Goal: Check status: Check status

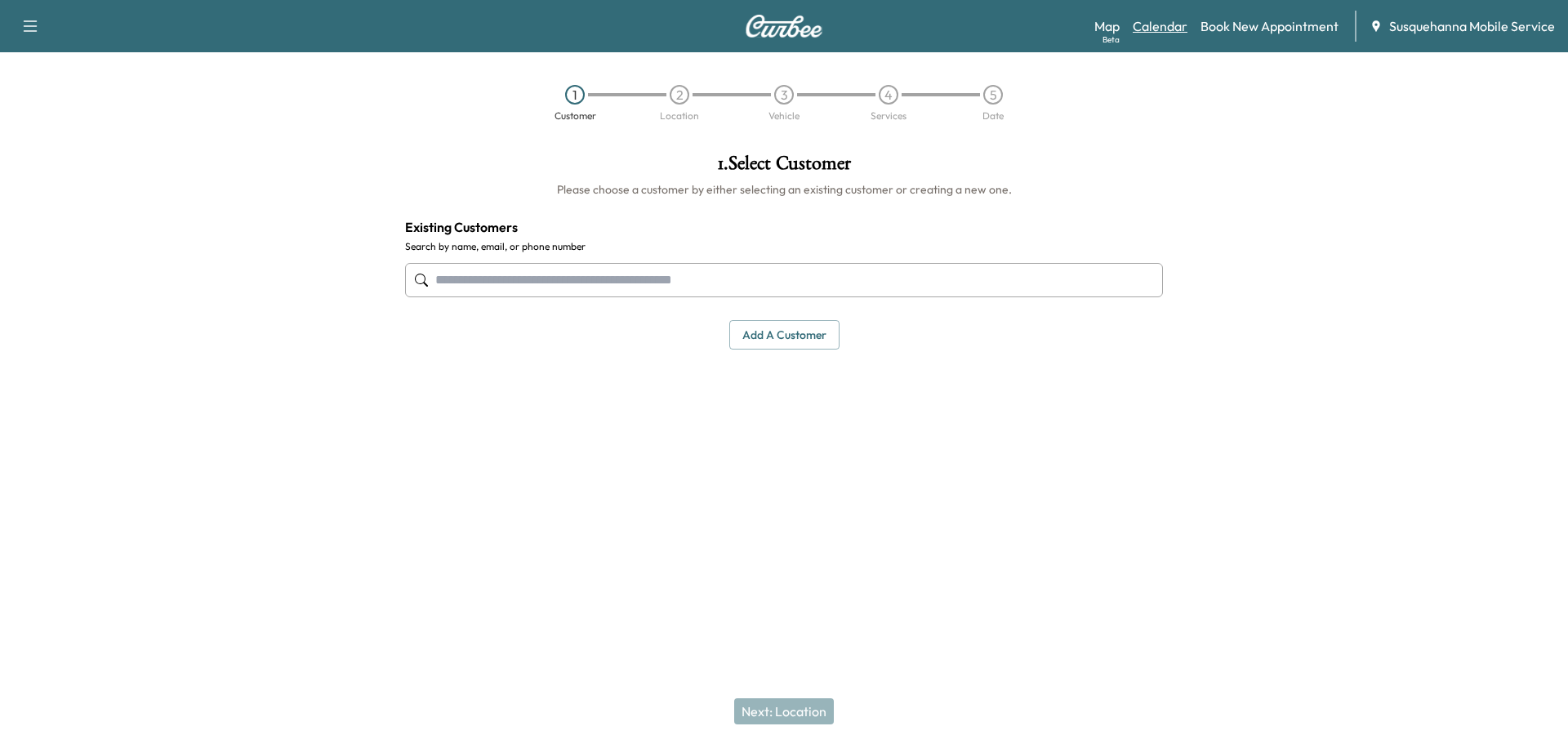
click at [1178, 31] on link "Calendar" at bounding box center [1160, 26] width 55 height 19
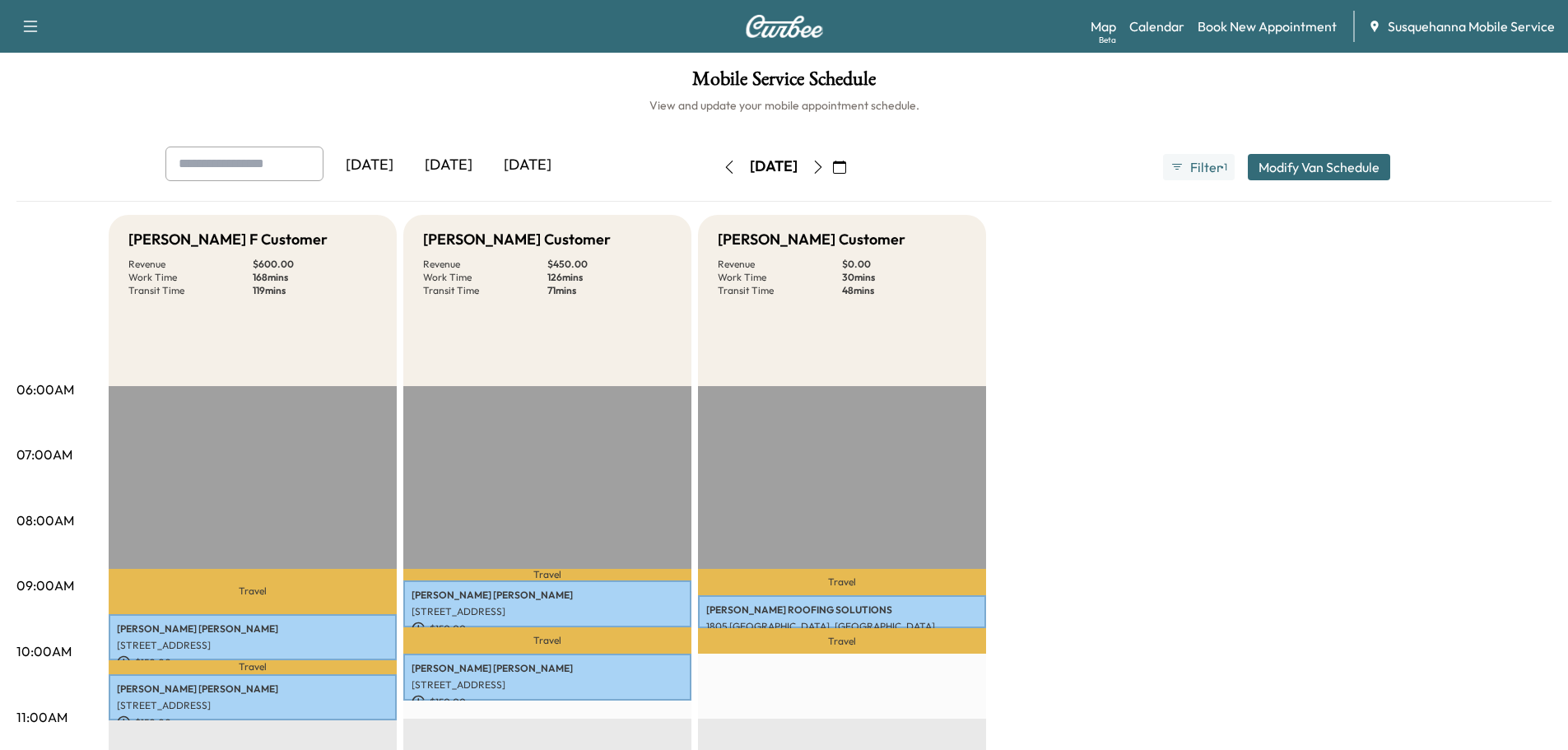
click at [825, 164] on icon "button" at bounding box center [818, 167] width 13 height 13
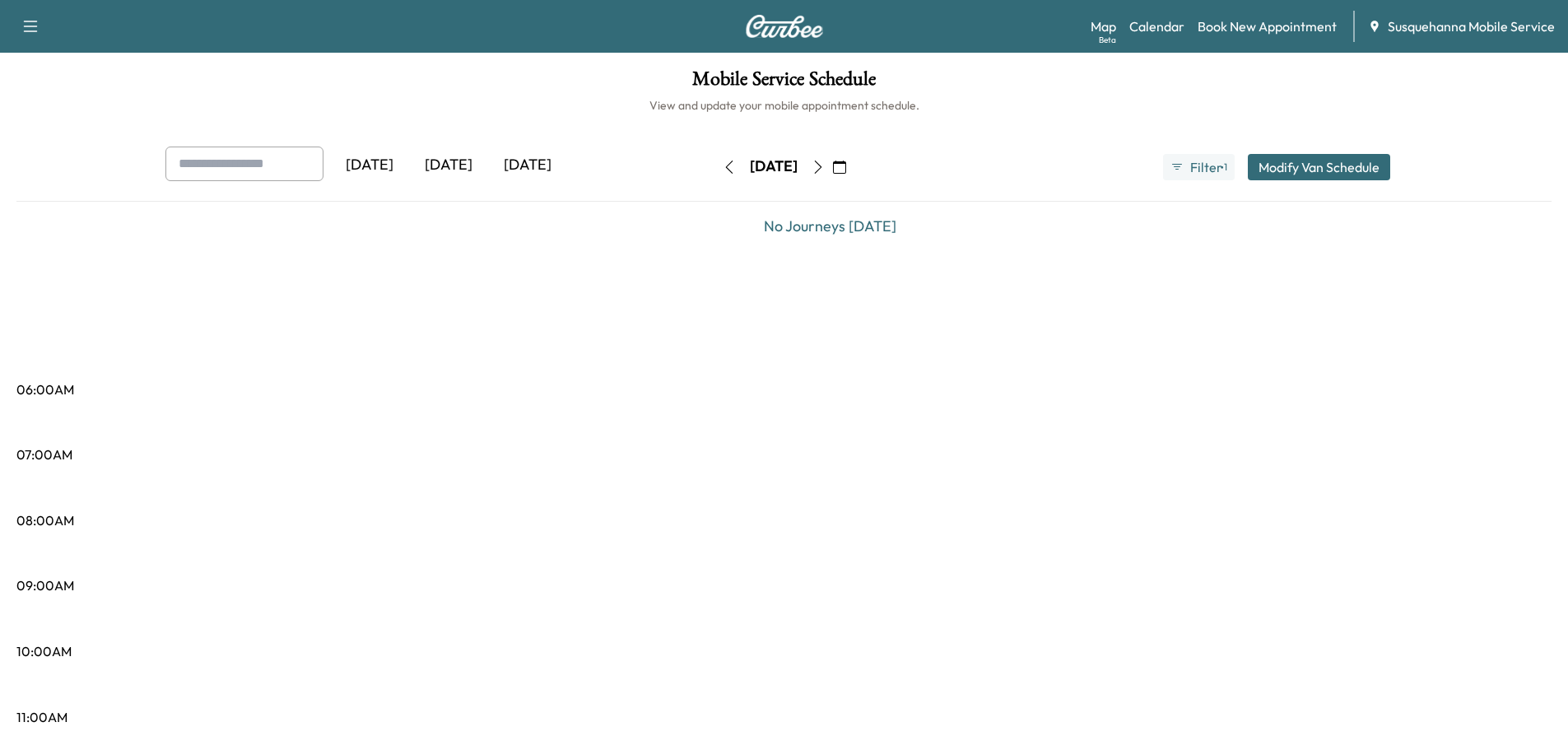
click at [832, 164] on button "button" at bounding box center [818, 167] width 28 height 26
click at [821, 164] on icon "button" at bounding box center [818, 167] width 7 height 13
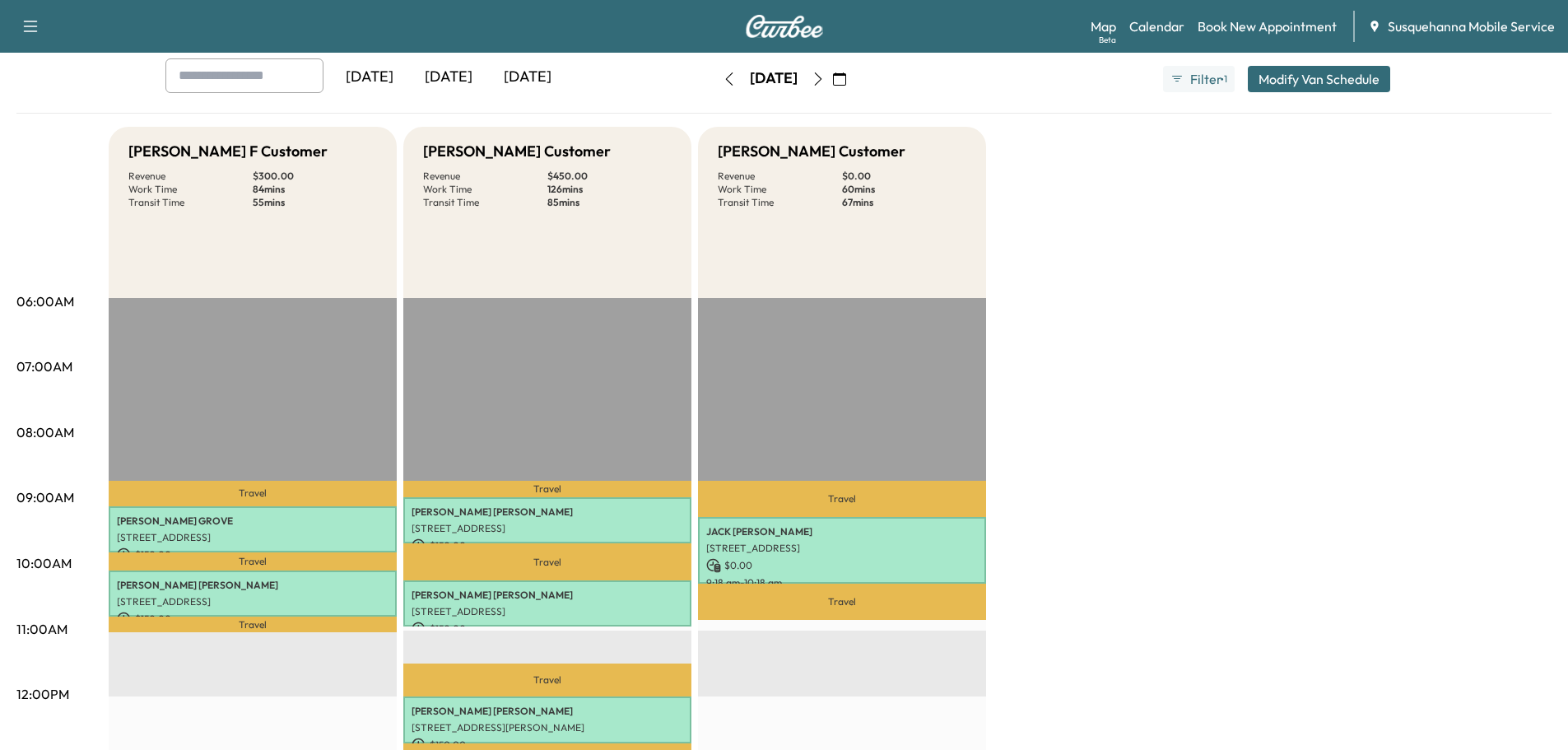
scroll to position [175, 0]
